Goal: Task Accomplishment & Management: Use online tool/utility

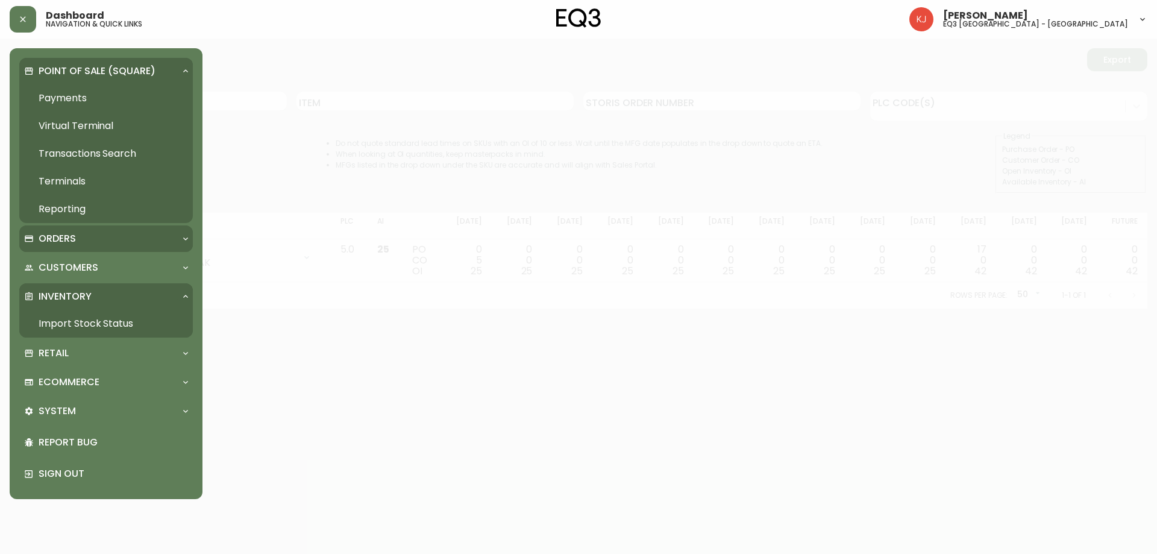
click at [77, 247] on div "Orders" at bounding box center [106, 238] width 174 height 27
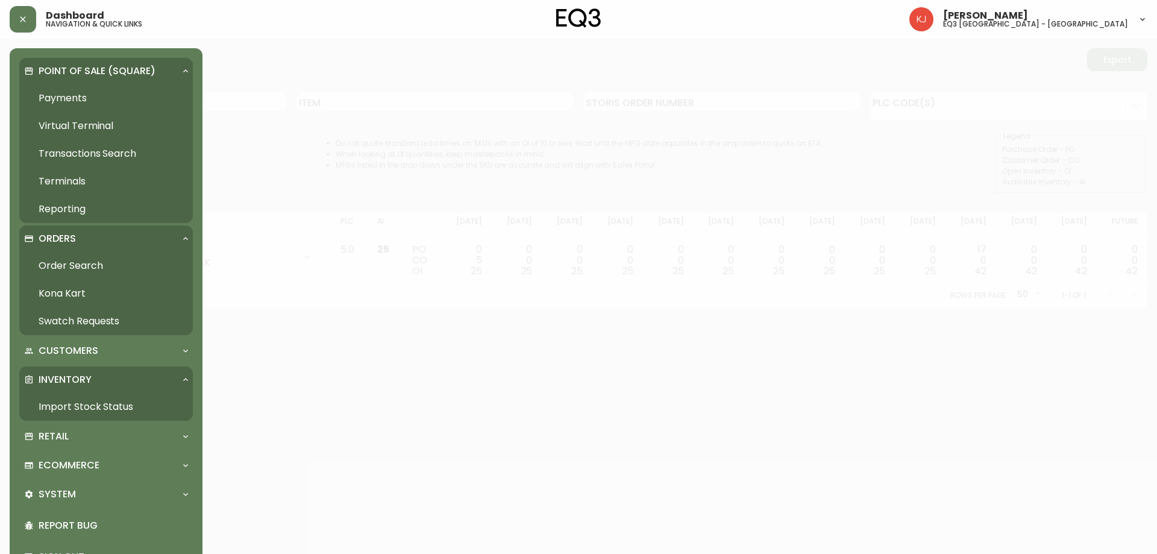
click at [135, 163] on link "Transactions Search" at bounding box center [106, 154] width 174 height 28
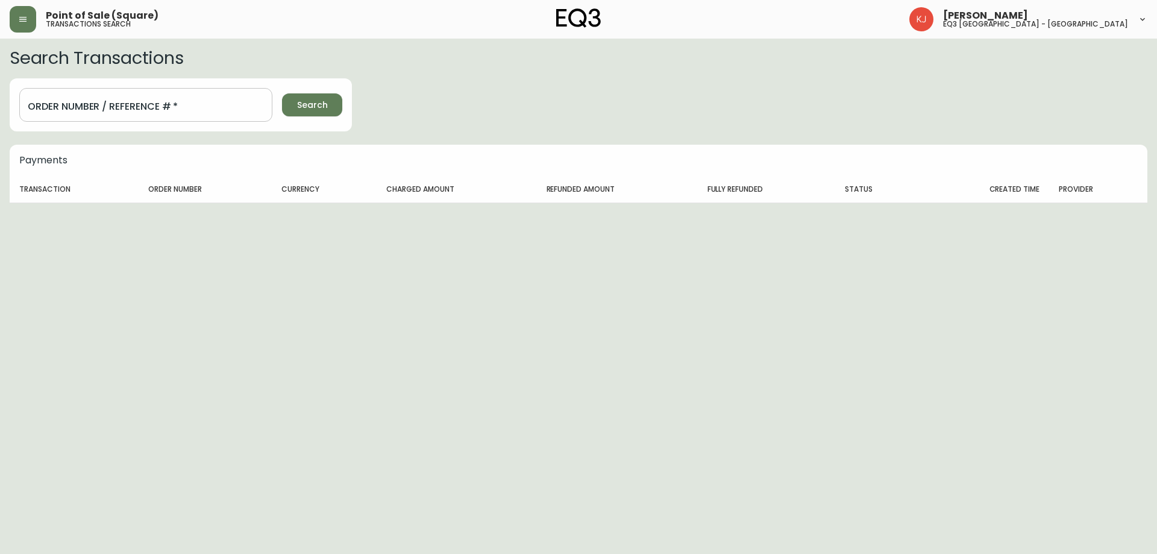
click at [61, 110] on input "Order Number / Reference #   *" at bounding box center [145, 105] width 253 height 34
type input "4135365"
click at [282, 93] on button "Search" at bounding box center [312, 104] width 60 height 23
click at [15, 20] on button "button" at bounding box center [23, 19] width 27 height 27
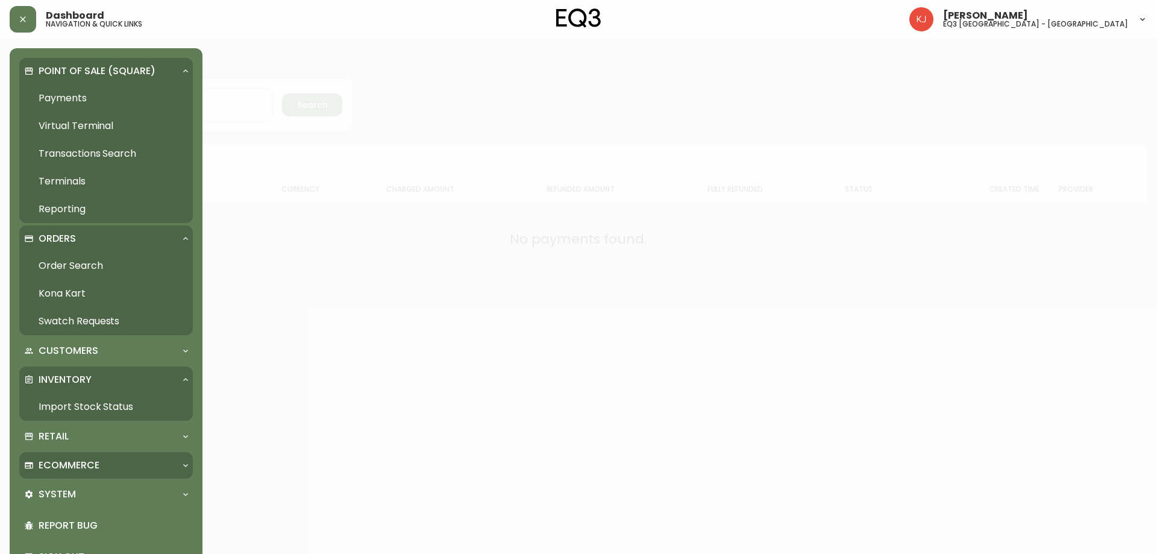
click at [82, 457] on div "Ecommerce" at bounding box center [106, 465] width 174 height 27
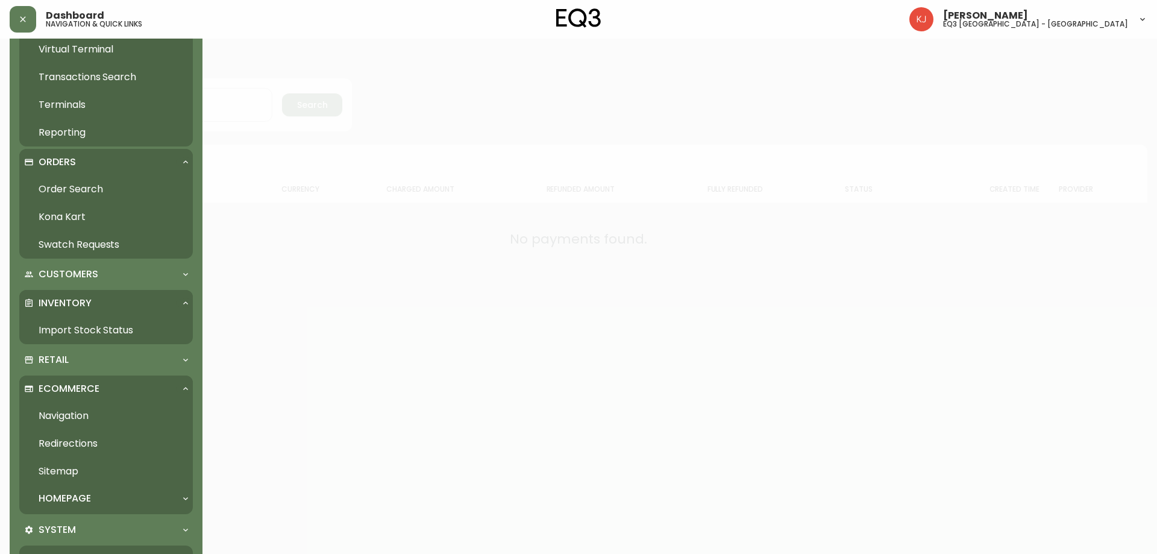
scroll to position [121, 0]
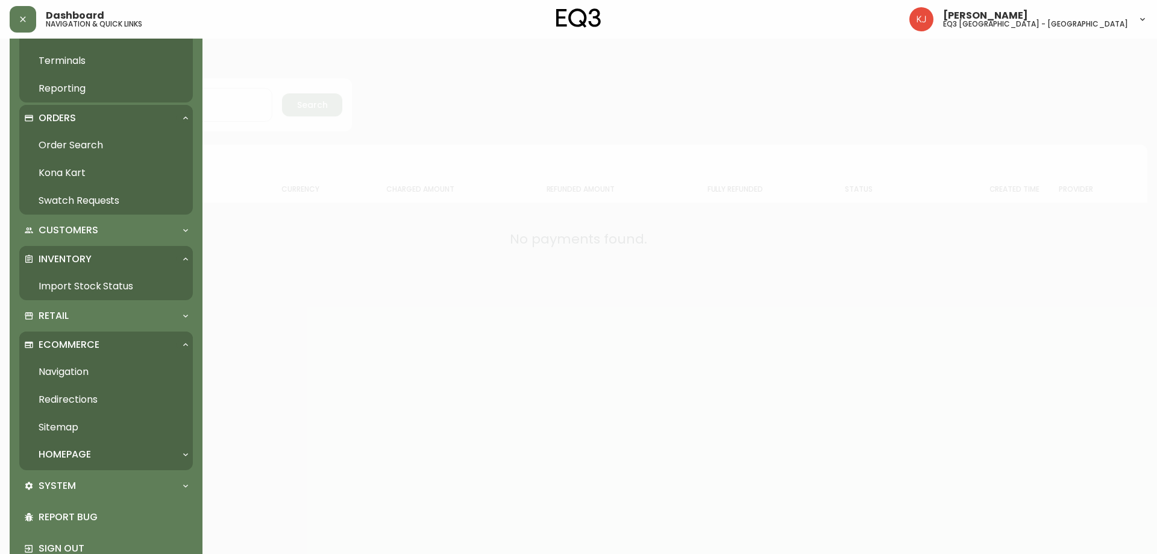
click at [74, 361] on link "Navigation" at bounding box center [106, 372] width 174 height 28
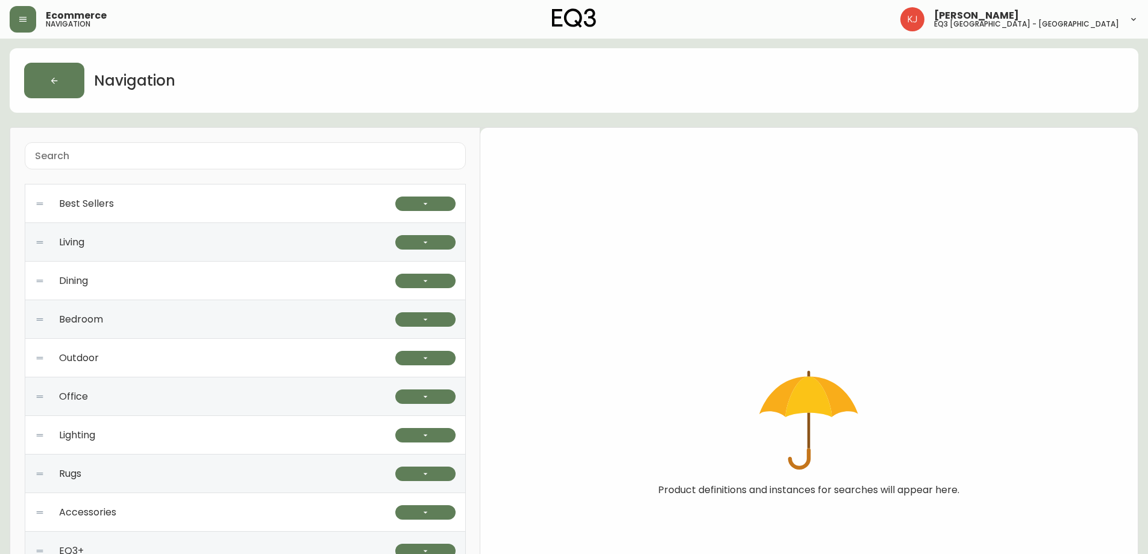
click at [92, 161] on input "text" at bounding box center [245, 155] width 421 height 11
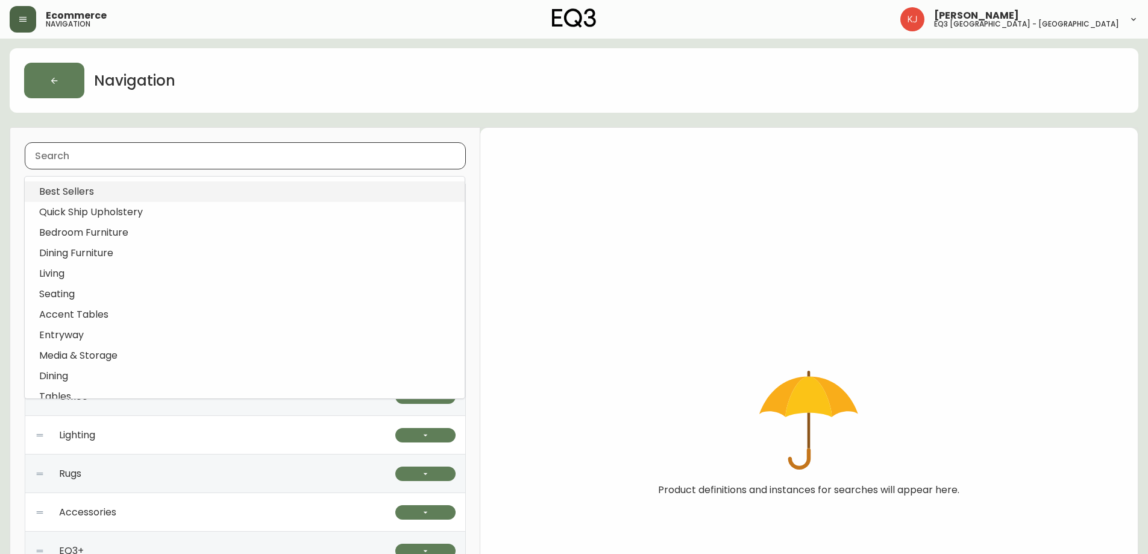
click at [22, 19] on icon "button" at bounding box center [22, 19] width 7 height 5
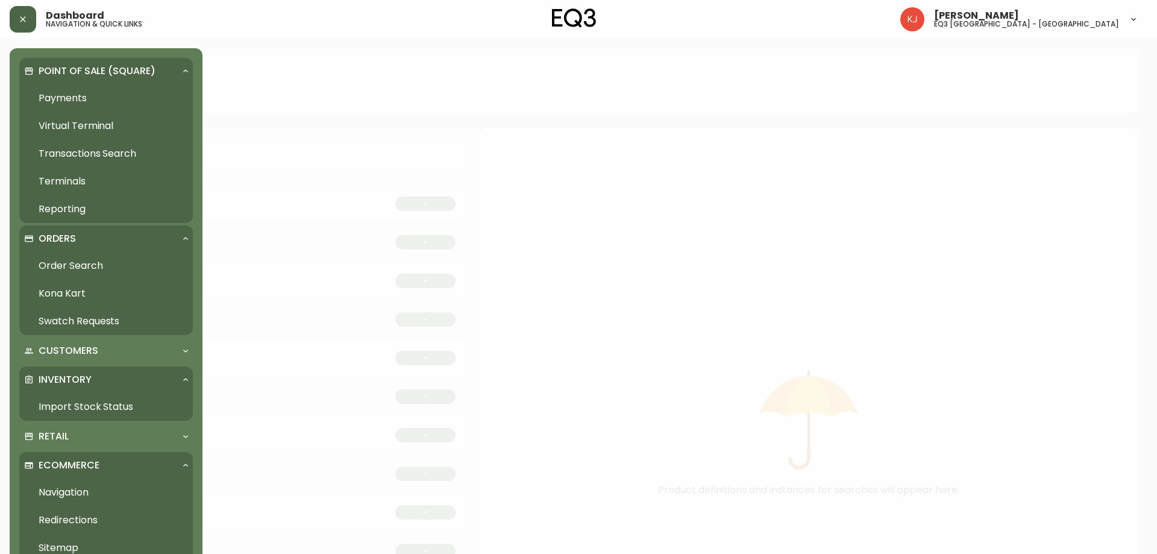
click at [86, 157] on link "Transactions Search" at bounding box center [106, 154] width 174 height 28
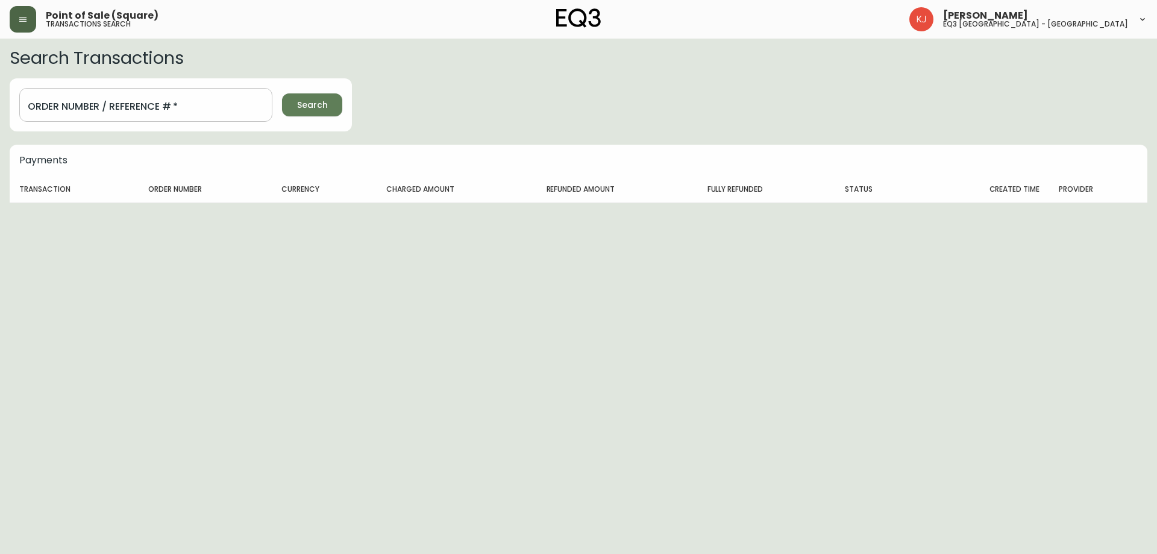
click at [75, 101] on input "Order Number / Reference #   *" at bounding box center [145, 105] width 253 height 34
type input "4135365"
click at [282, 93] on button "Search" at bounding box center [312, 104] width 60 height 23
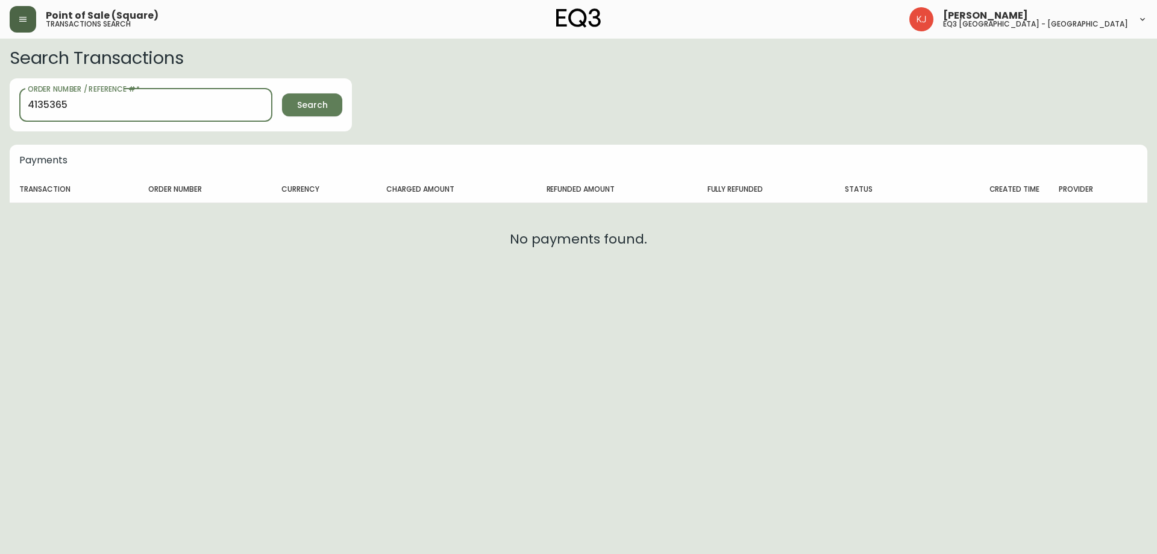
click at [24, 6] on button "button" at bounding box center [23, 19] width 27 height 27
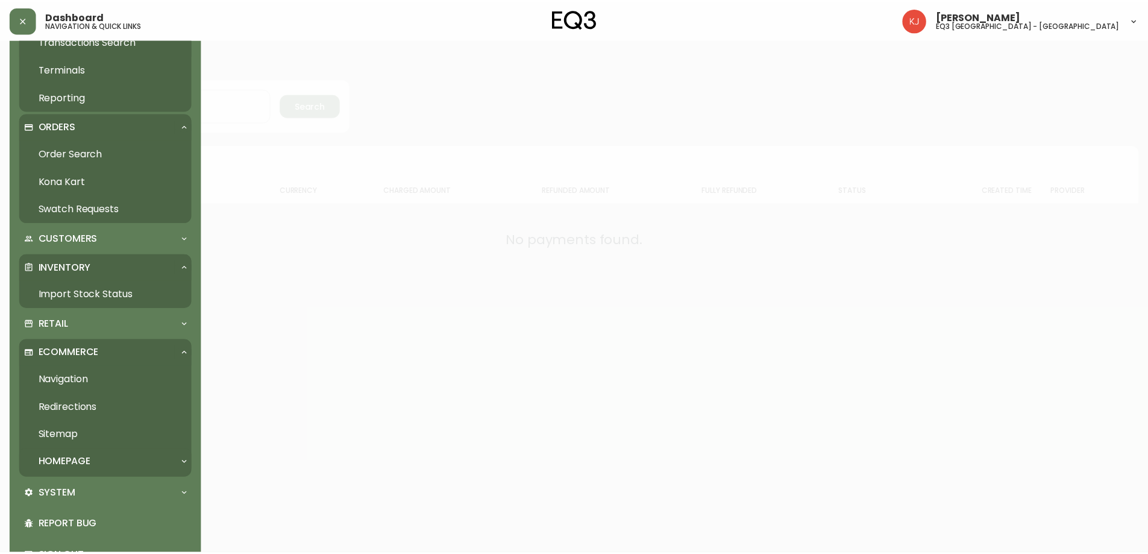
scroll to position [150, 0]
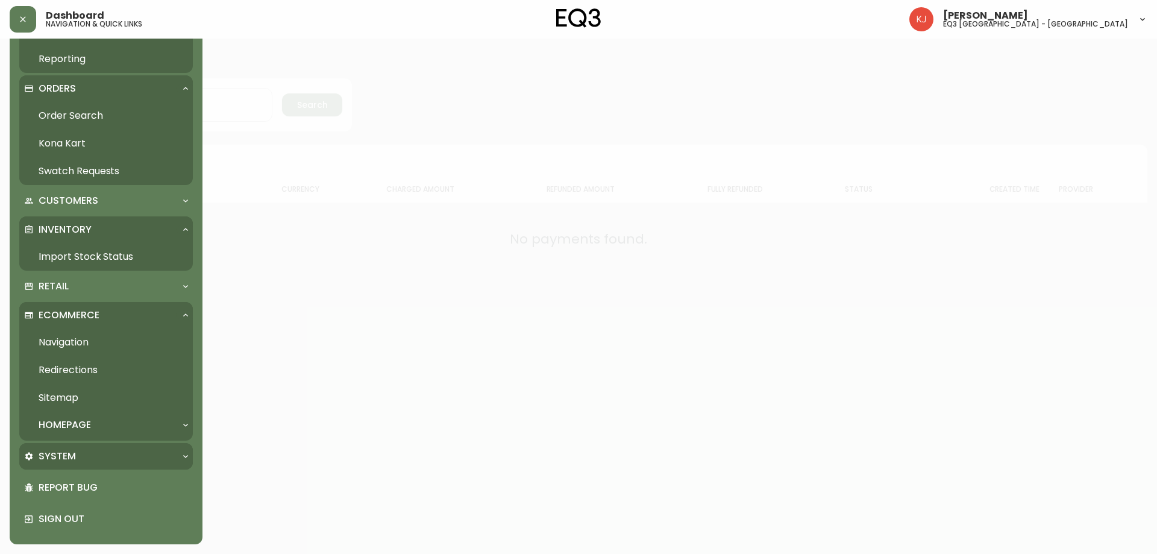
click at [86, 459] on div "System" at bounding box center [100, 456] width 152 height 13
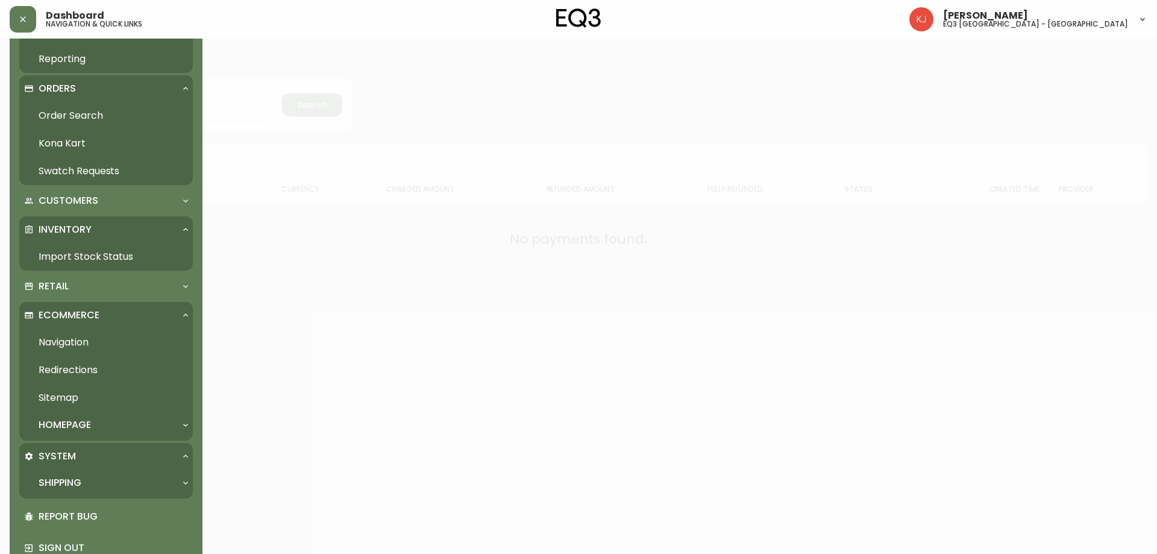
click at [103, 254] on link "Import Stock Status" at bounding box center [106, 257] width 174 height 28
